Goal: Task Accomplishment & Management: Use online tool/utility

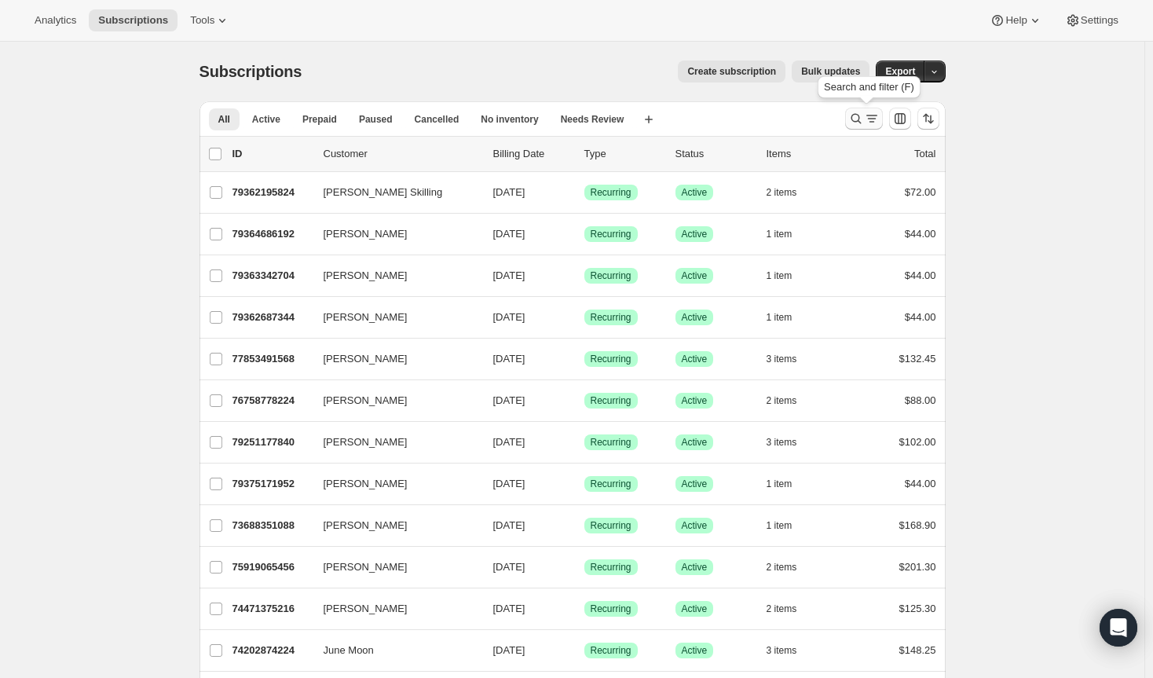
click at [858, 119] on icon "Search and filter results" at bounding box center [856, 119] width 16 height 16
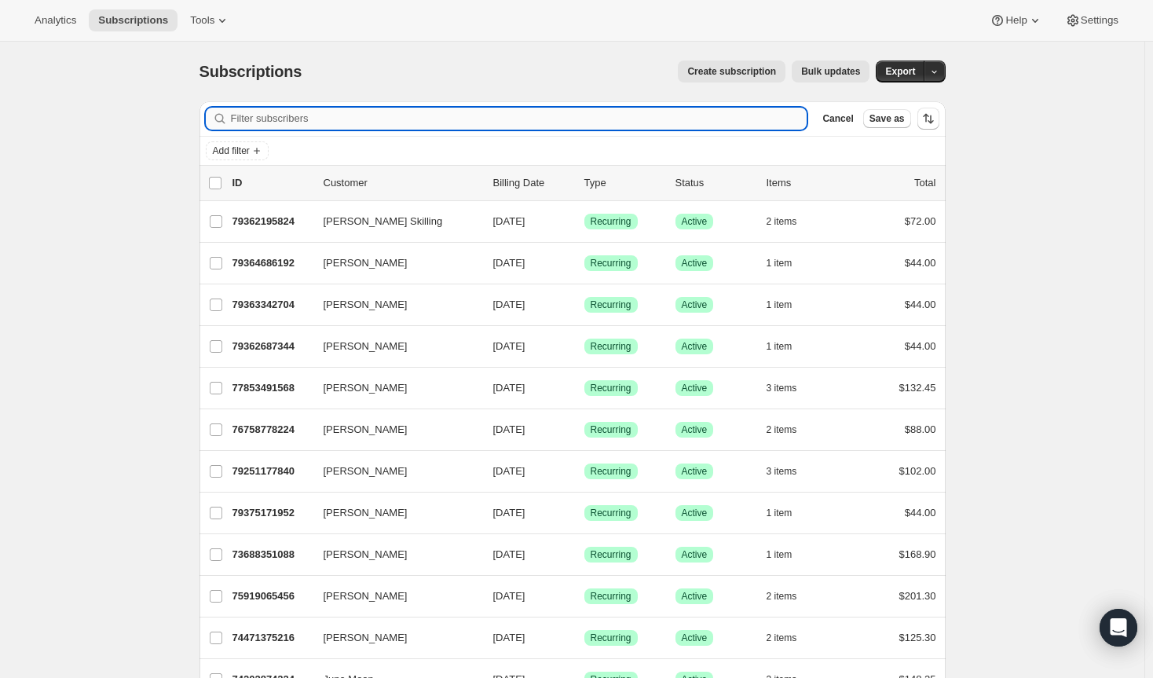
click at [352, 118] on input "Filter subscribers" at bounding box center [519, 119] width 576 height 22
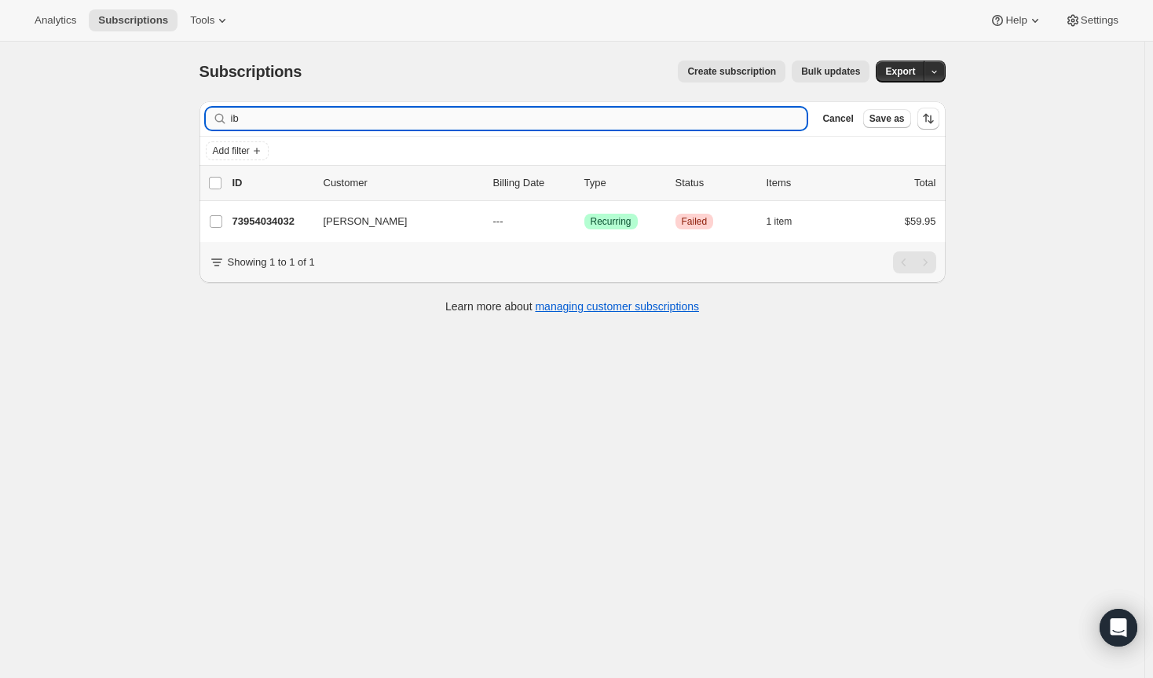
type input "i"
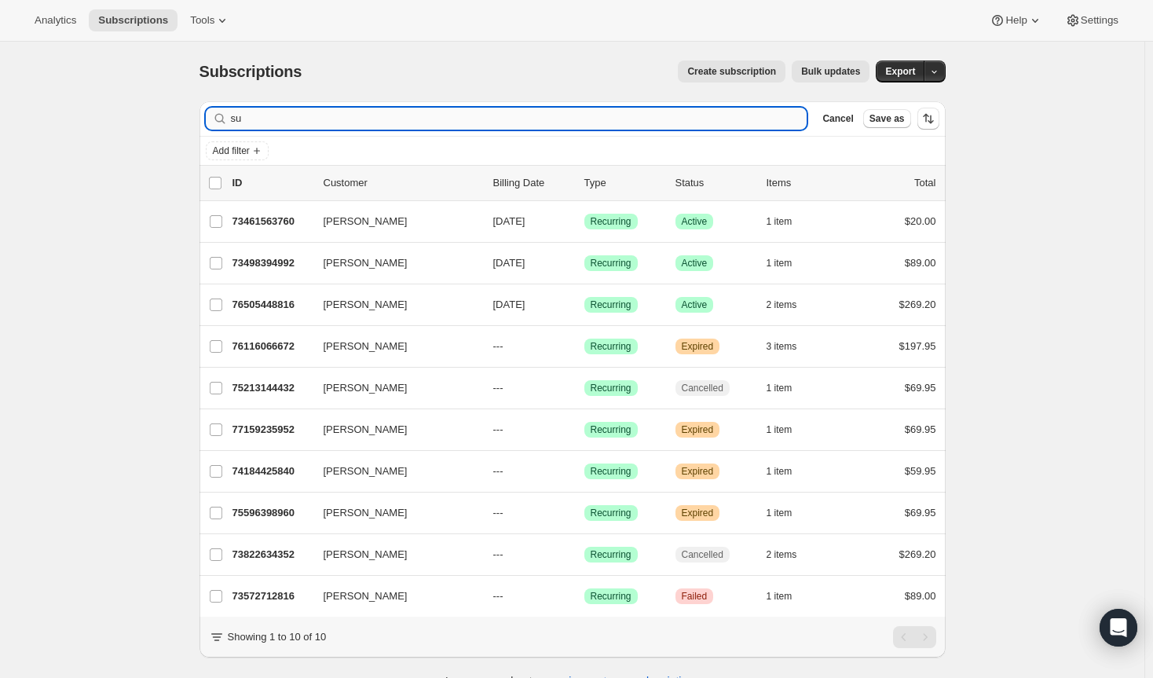
type input "s"
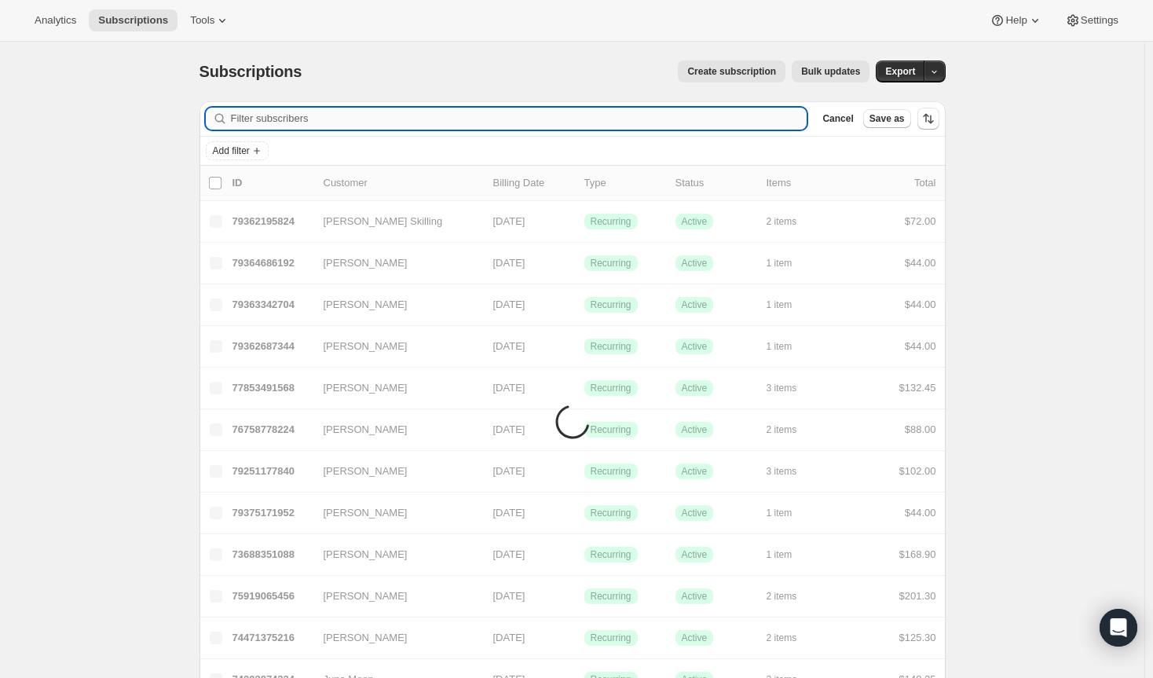
type input "i"
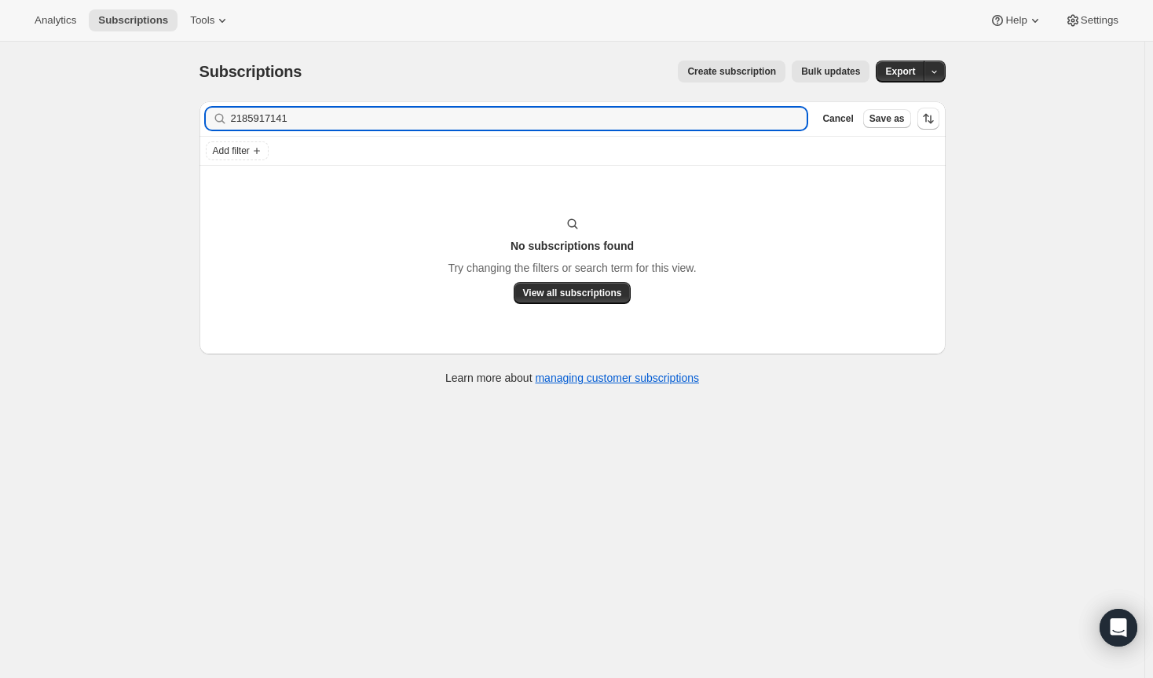
drag, startPoint x: 308, startPoint y: 118, endPoint x: 229, endPoint y: 118, distance: 79.3
click at [229, 118] on div "2185917141 Clear" at bounding box center [507, 119] width 602 height 22
type input "2185917141"
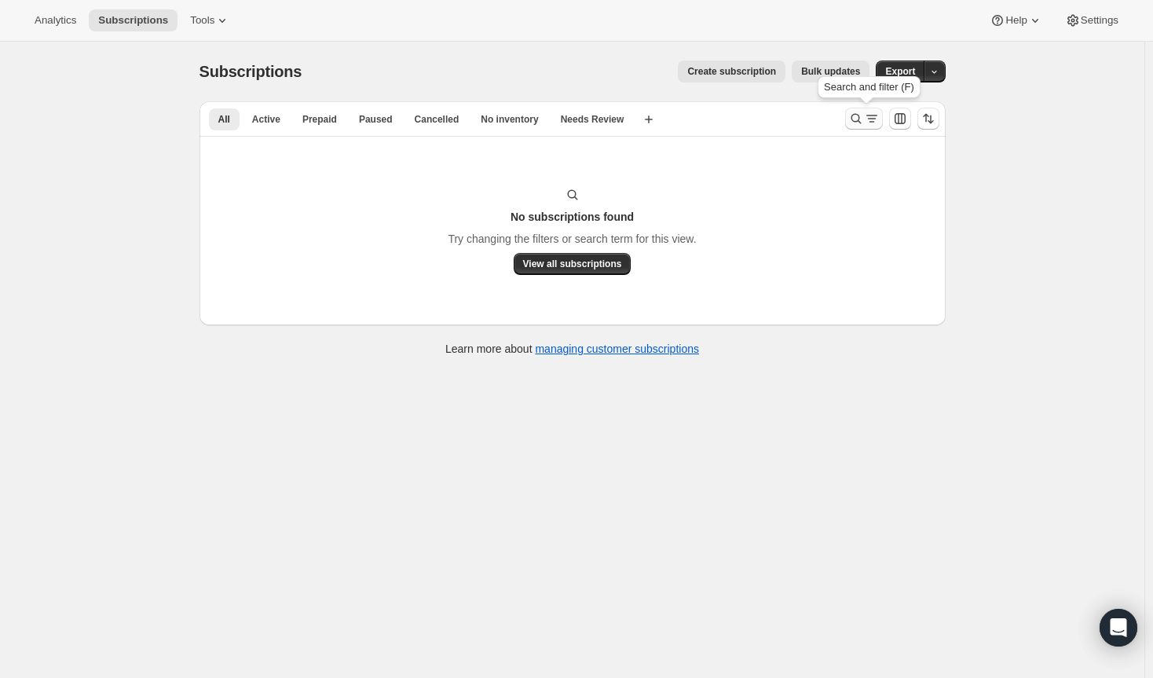
click at [858, 111] on button "Search and filter results" at bounding box center [864, 119] width 38 height 22
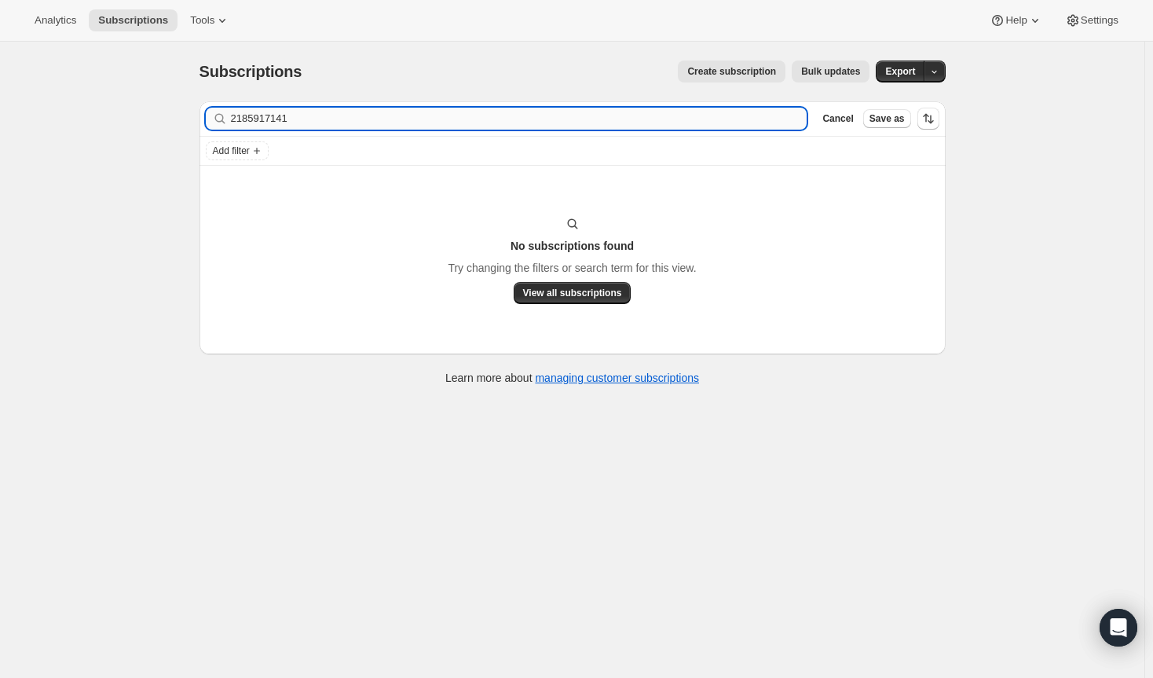
click at [430, 113] on input "2185917141" at bounding box center [519, 119] width 576 height 22
type input "2"
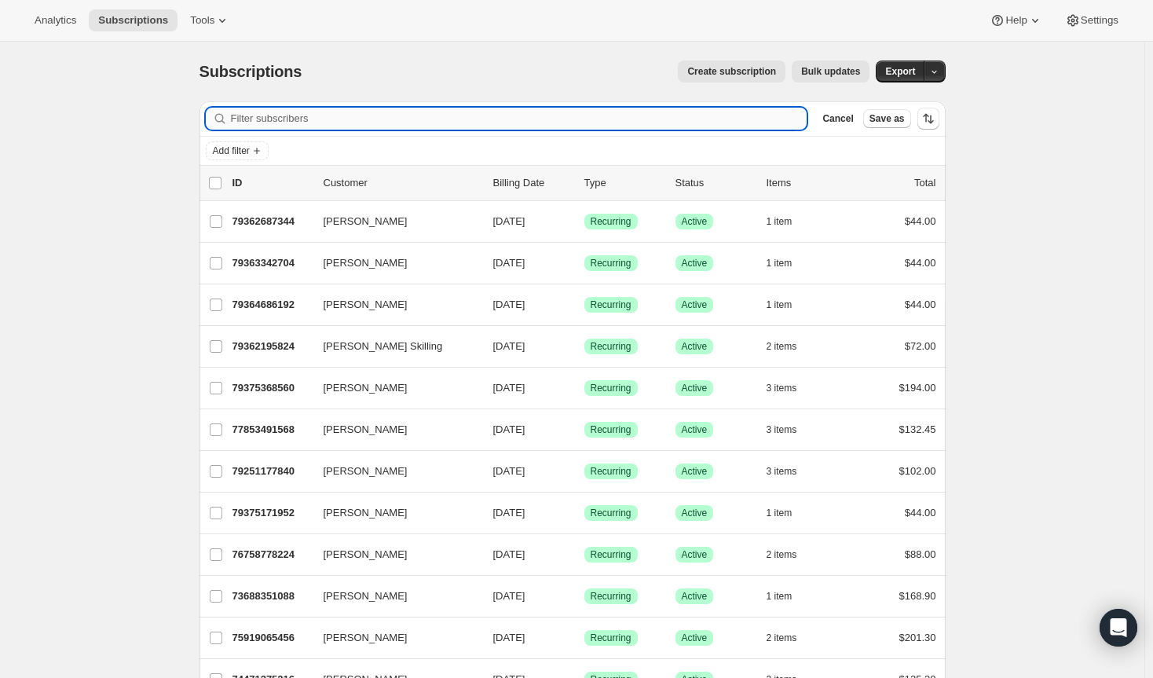
click at [326, 115] on input "Filter subscribers" at bounding box center [519, 119] width 576 height 22
click at [327, 113] on input "Filter subscribers" at bounding box center [519, 119] width 576 height 22
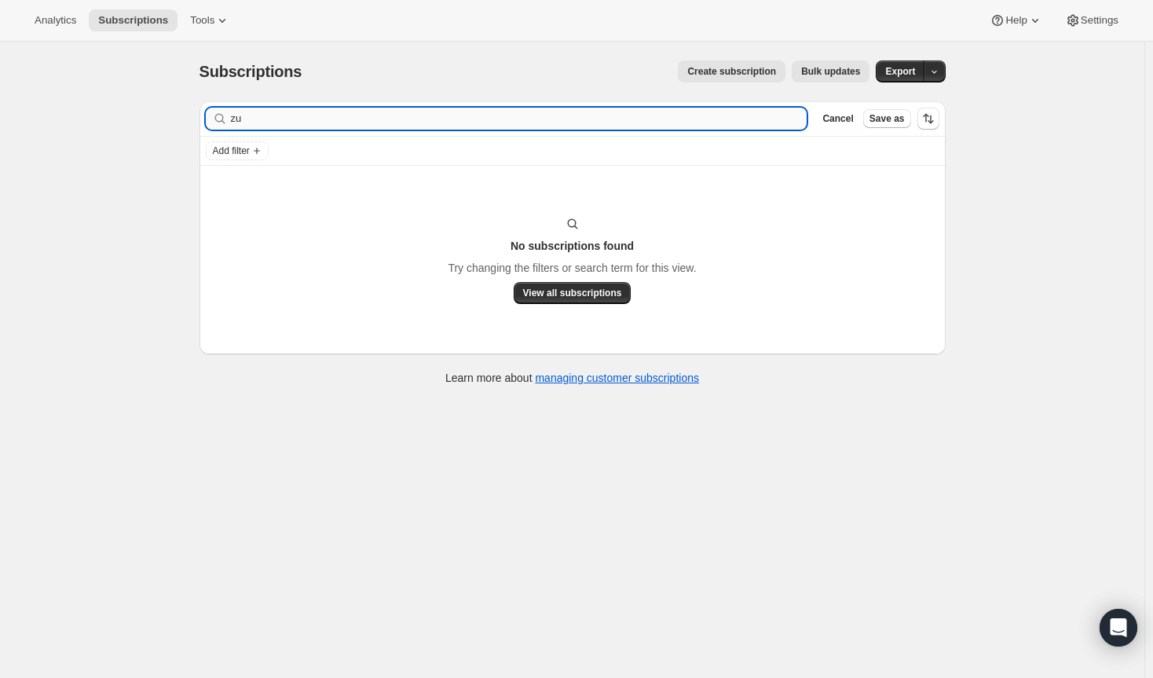
type input "z"
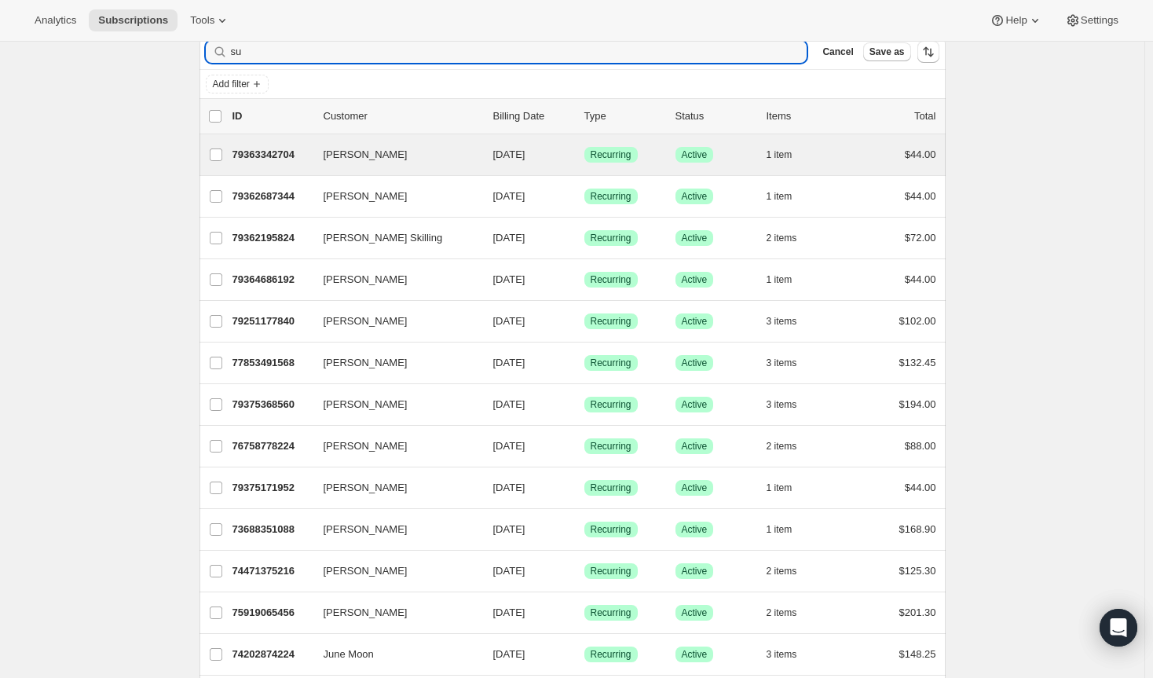
scroll to position [54, 0]
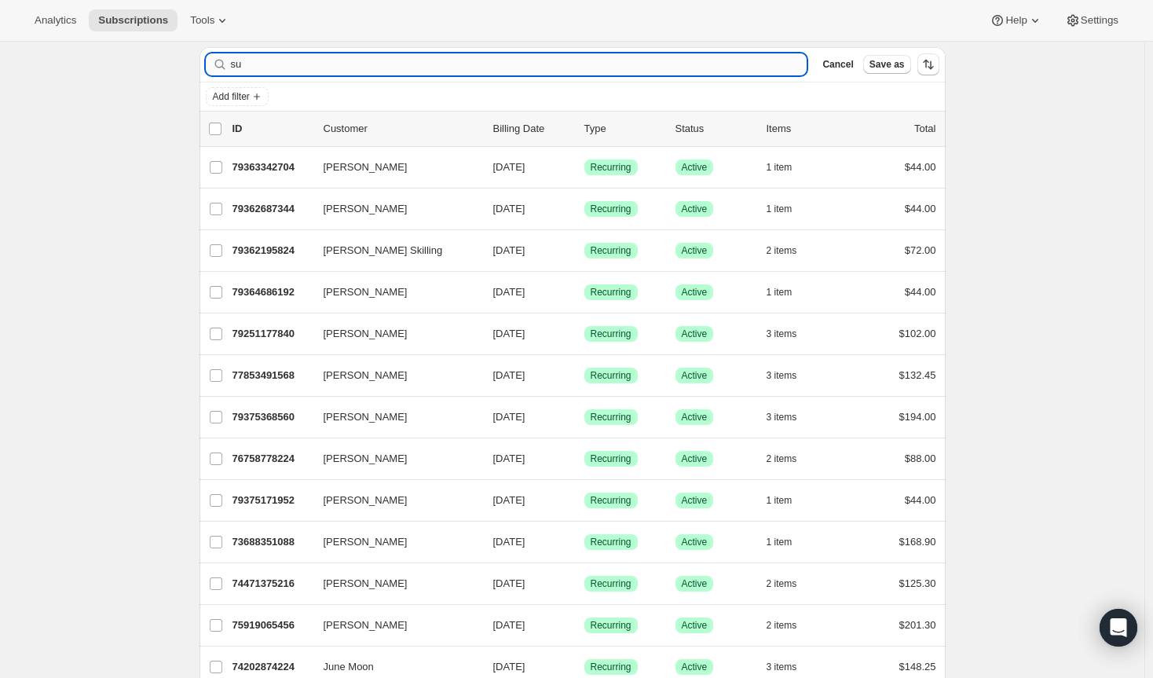
click at [320, 65] on input "su" at bounding box center [519, 64] width 576 height 22
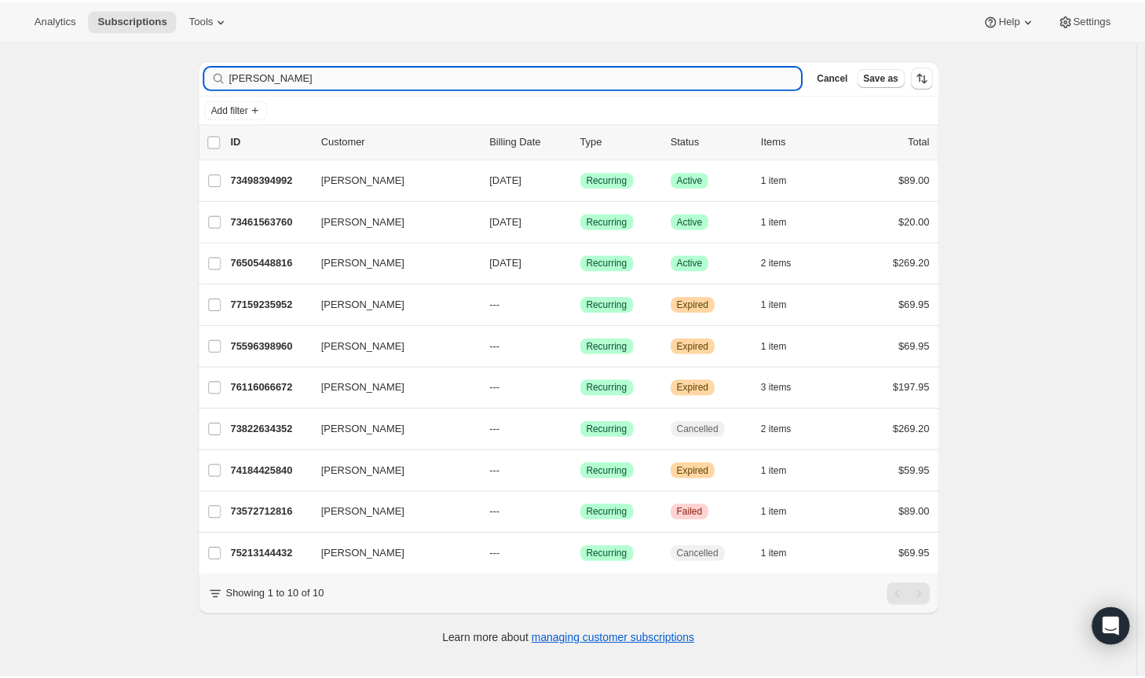
scroll to position [42, 0]
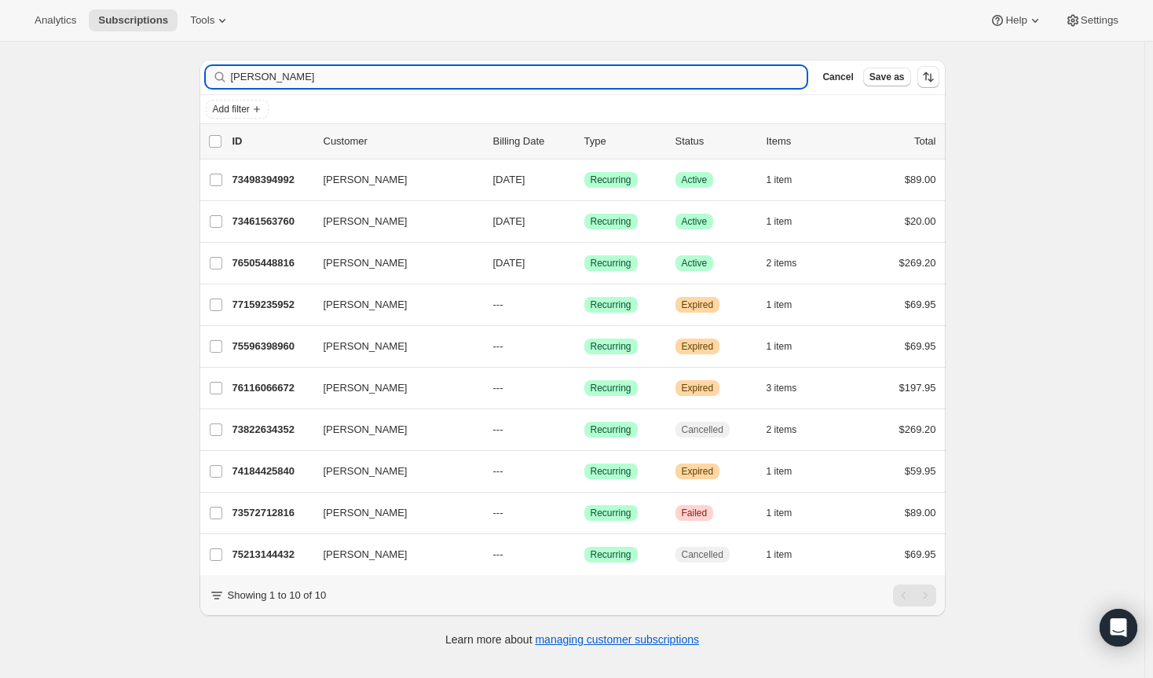
click at [338, 75] on input "[PERSON_NAME]" at bounding box center [519, 77] width 576 height 22
click at [333, 75] on input "[PERSON_NAME]" at bounding box center [519, 77] width 576 height 22
click at [334, 81] on input "[PERSON_NAME]" at bounding box center [505, 77] width 548 height 22
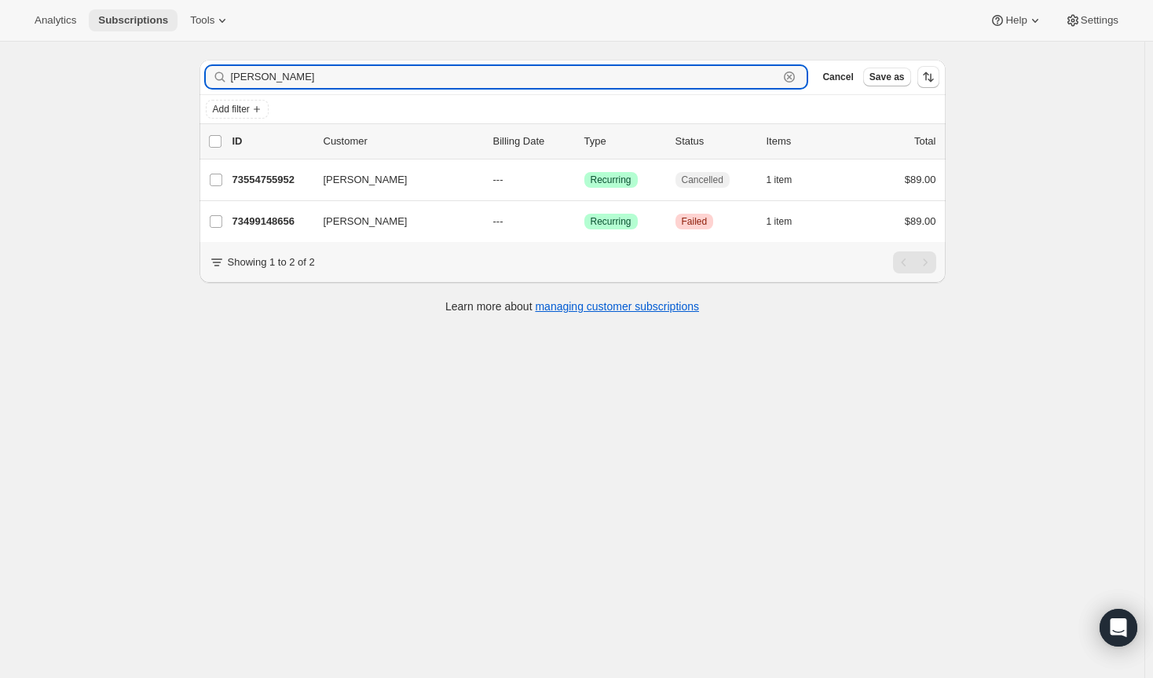
type input "[PERSON_NAME]"
